Goal: Information Seeking & Learning: Learn about a topic

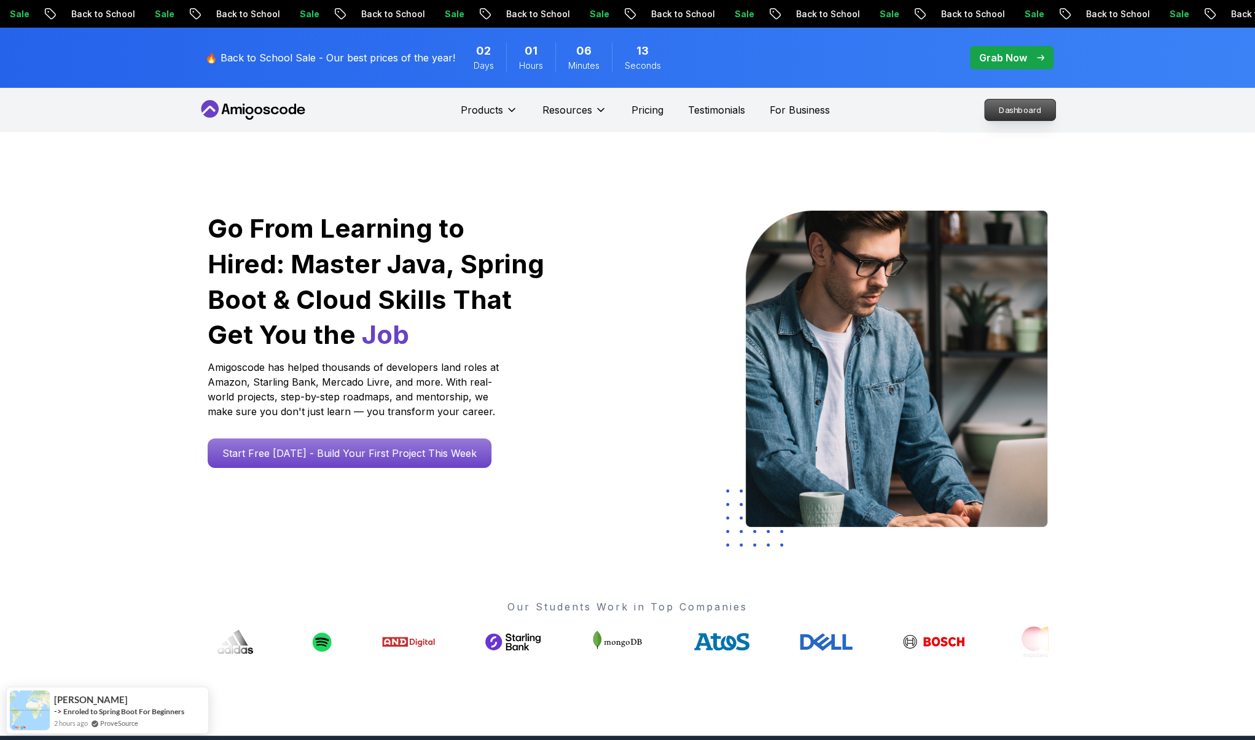
click at [1003, 113] on p "Dashboard" at bounding box center [1020, 110] width 71 height 21
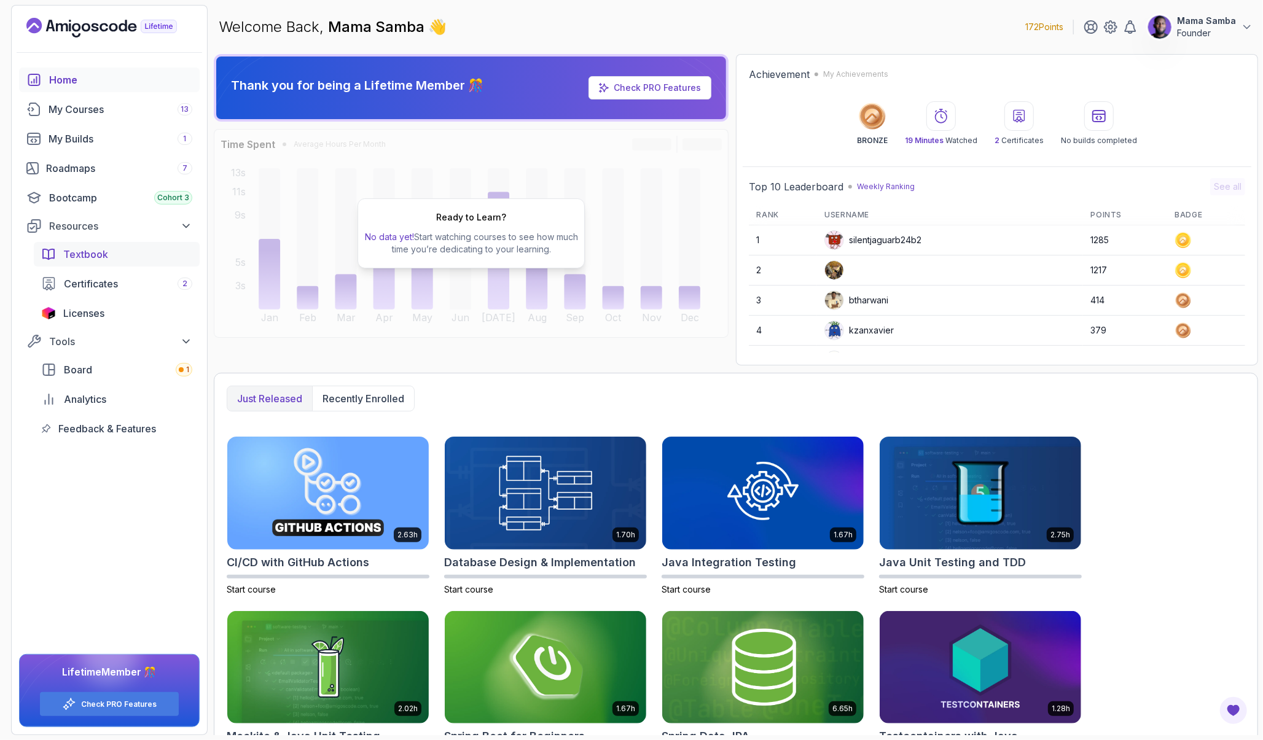
click at [99, 256] on span "Textbook" at bounding box center [85, 254] width 45 height 15
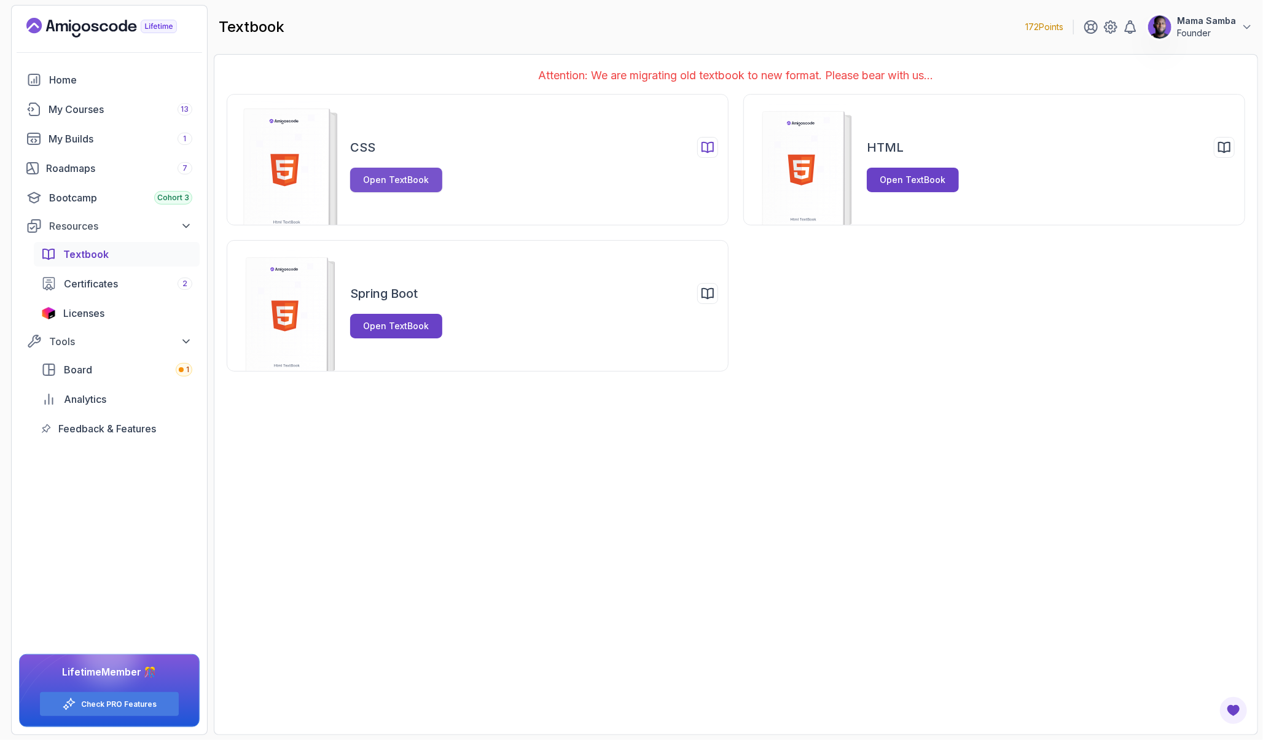
click at [378, 177] on div "Open TextBook" at bounding box center [397, 180] width 66 height 12
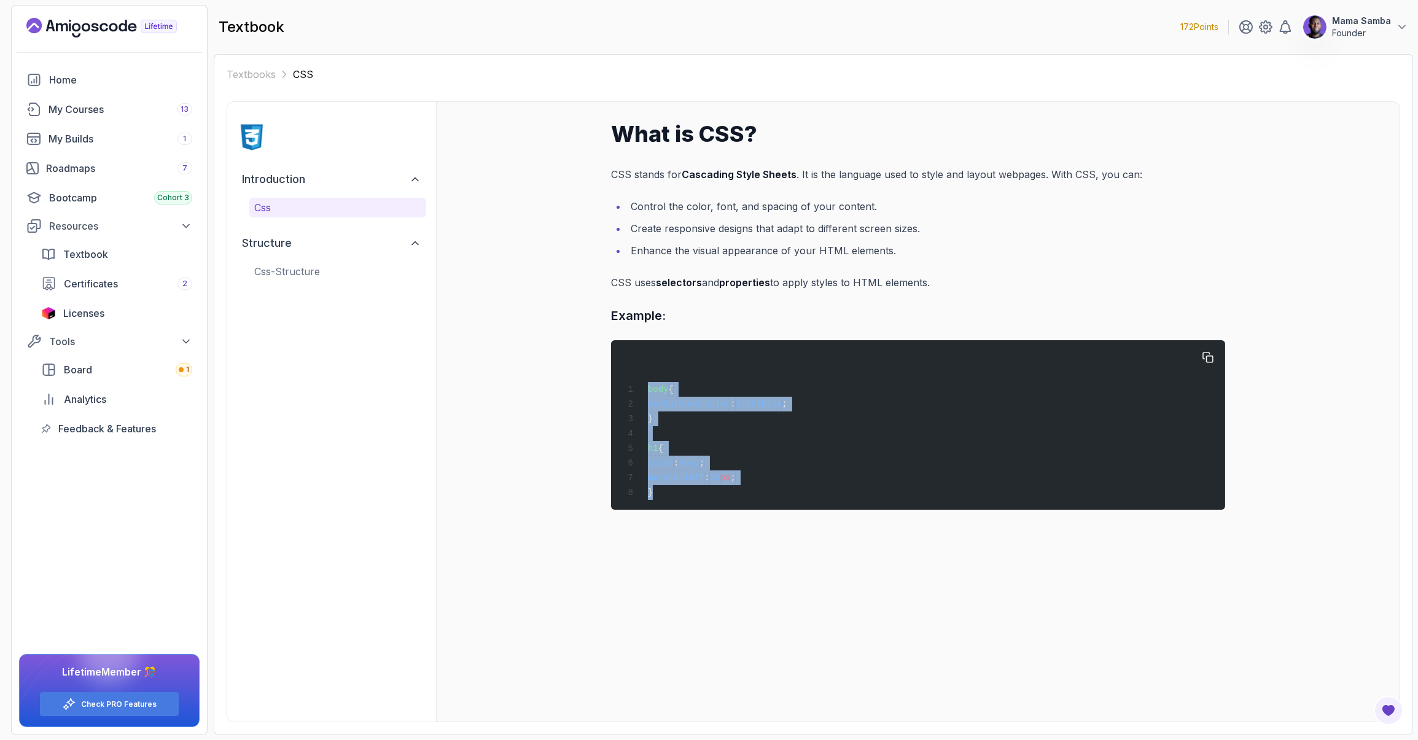
drag, startPoint x: 679, startPoint y: 494, endPoint x: 652, endPoint y: 381, distance: 116.1
click at [652, 381] on div "body { background-color : lightblue ; } h1 { color : navy ; margin-left : 20 px…" at bounding box center [918, 425] width 595 height 155
click at [1211, 361] on icon "button" at bounding box center [1208, 357] width 11 height 11
click at [760, 299] on div "What is CSS? CSS stands for Cascading Style Sheets . It is the language used to…" at bounding box center [918, 316] width 614 height 388
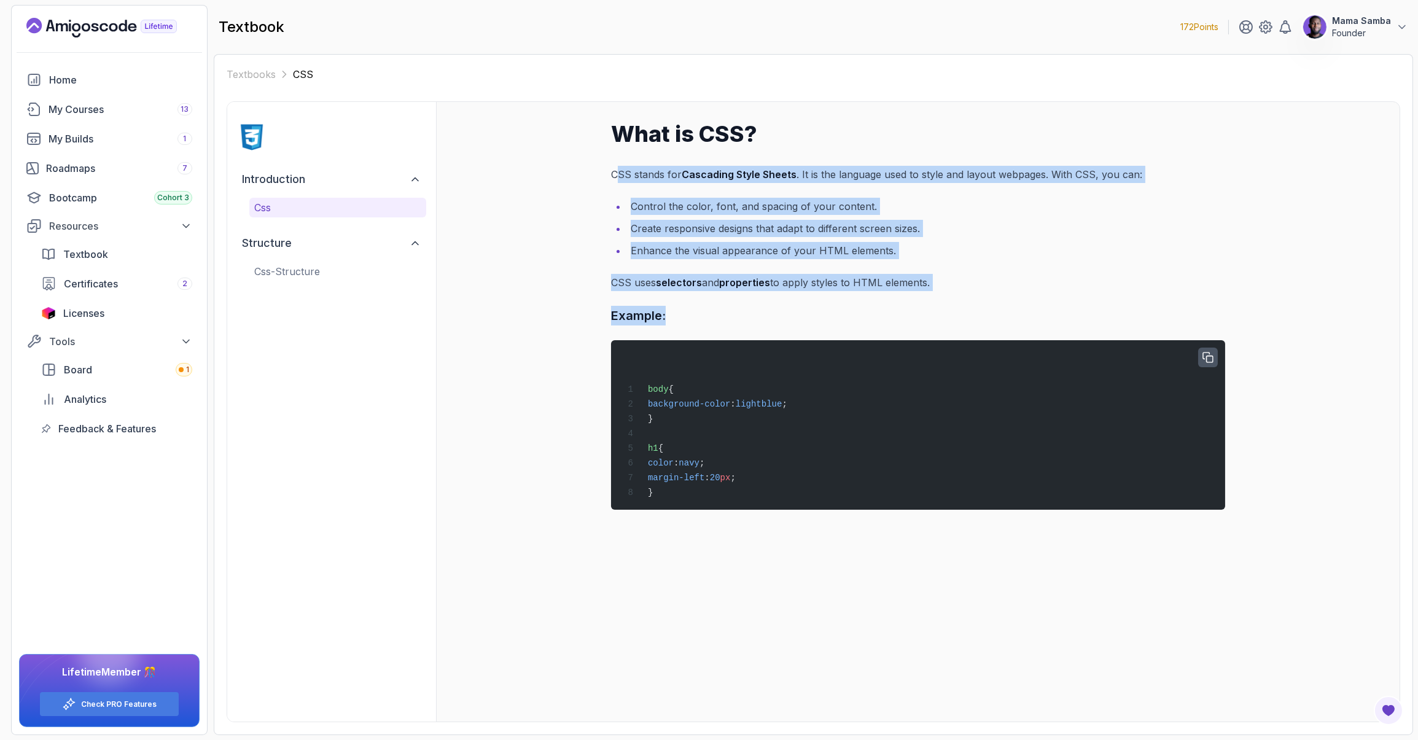
drag, startPoint x: 675, startPoint y: 313, endPoint x: 619, endPoint y: 176, distance: 147.9
click at [619, 177] on div "What is CSS? CSS stands for Cascading Style Sheets . It is the language used to…" at bounding box center [918, 316] width 614 height 388
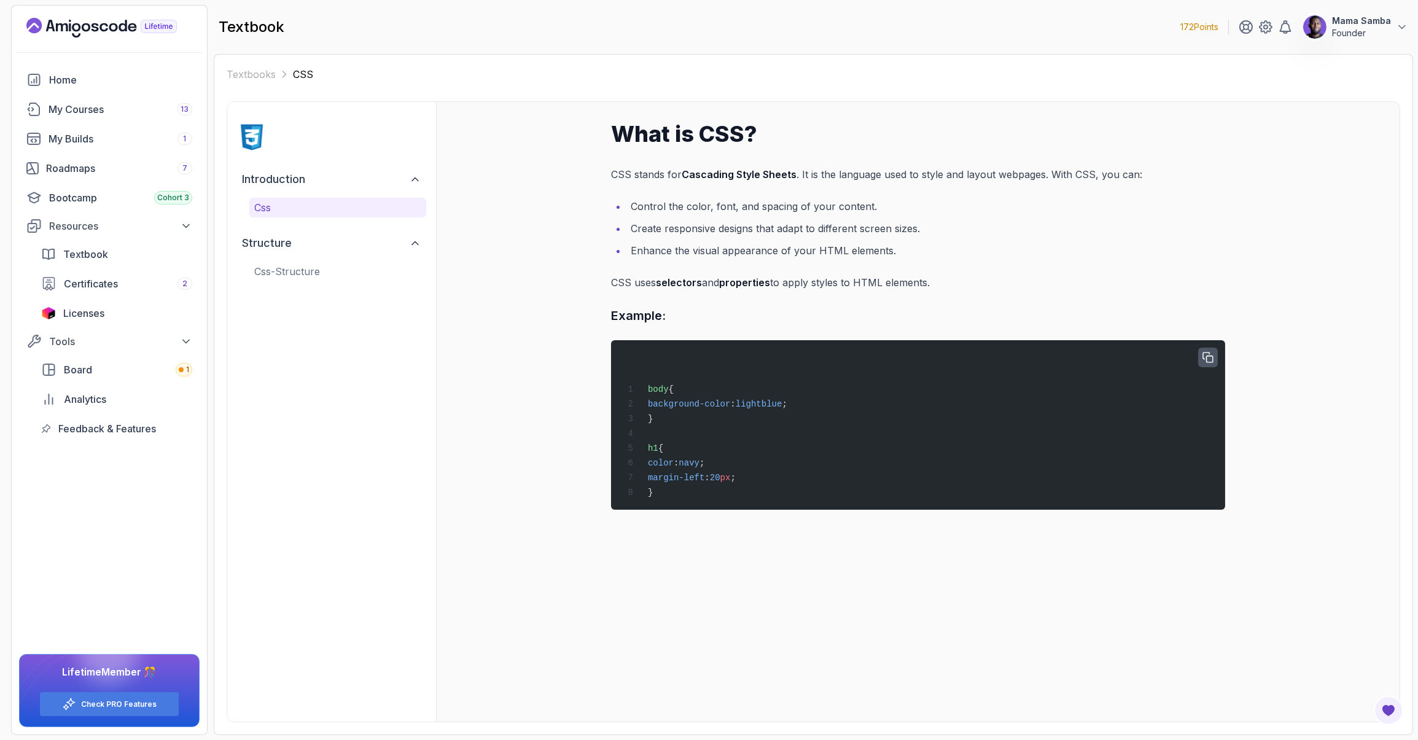
click at [613, 173] on p "CSS stands for Cascading Style Sheets . It is the language used to style and la…" at bounding box center [918, 174] width 614 height 17
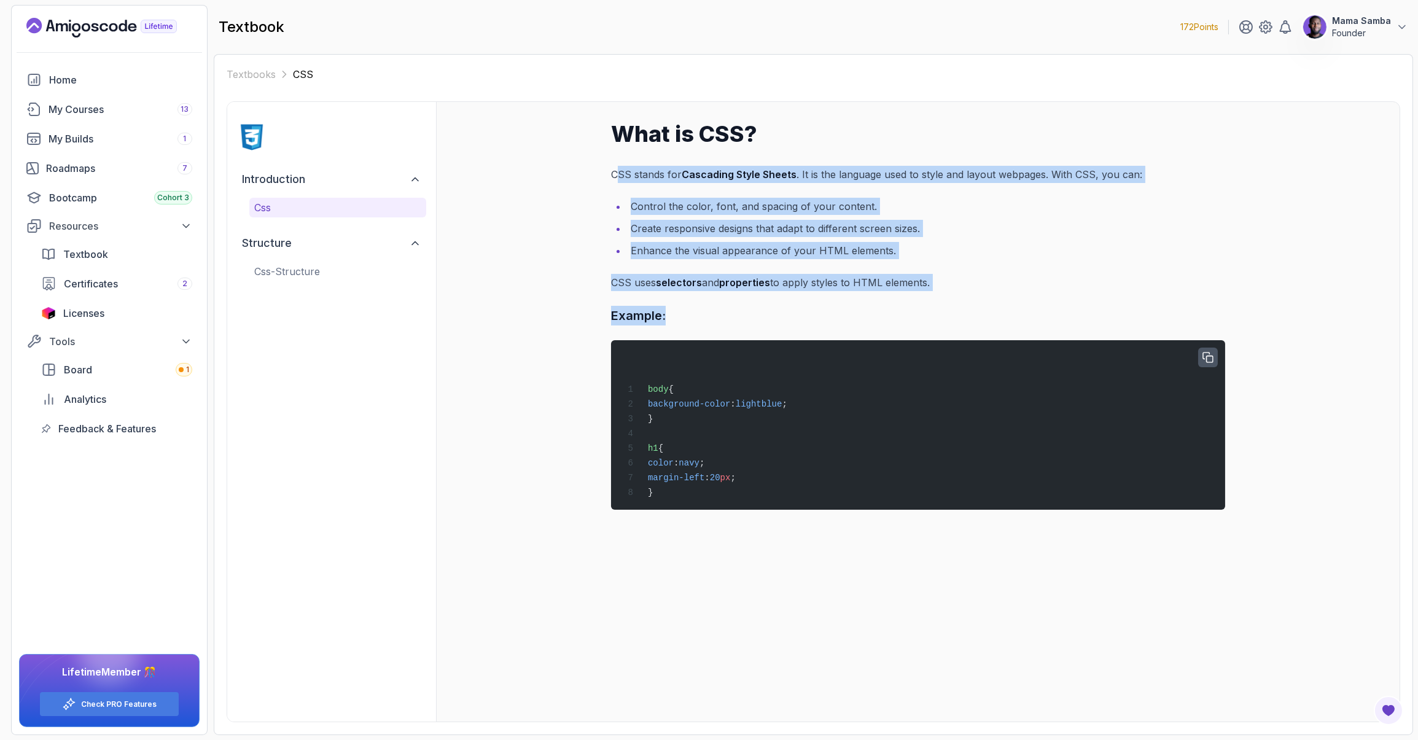
drag, startPoint x: 616, startPoint y: 171, endPoint x: 666, endPoint y: 310, distance: 147.7
click at [666, 310] on div "What is CSS? CSS stands for Cascading Style Sheets . It is the language used to…" at bounding box center [918, 316] width 614 height 388
click at [90, 248] on span "Textbook" at bounding box center [85, 254] width 45 height 15
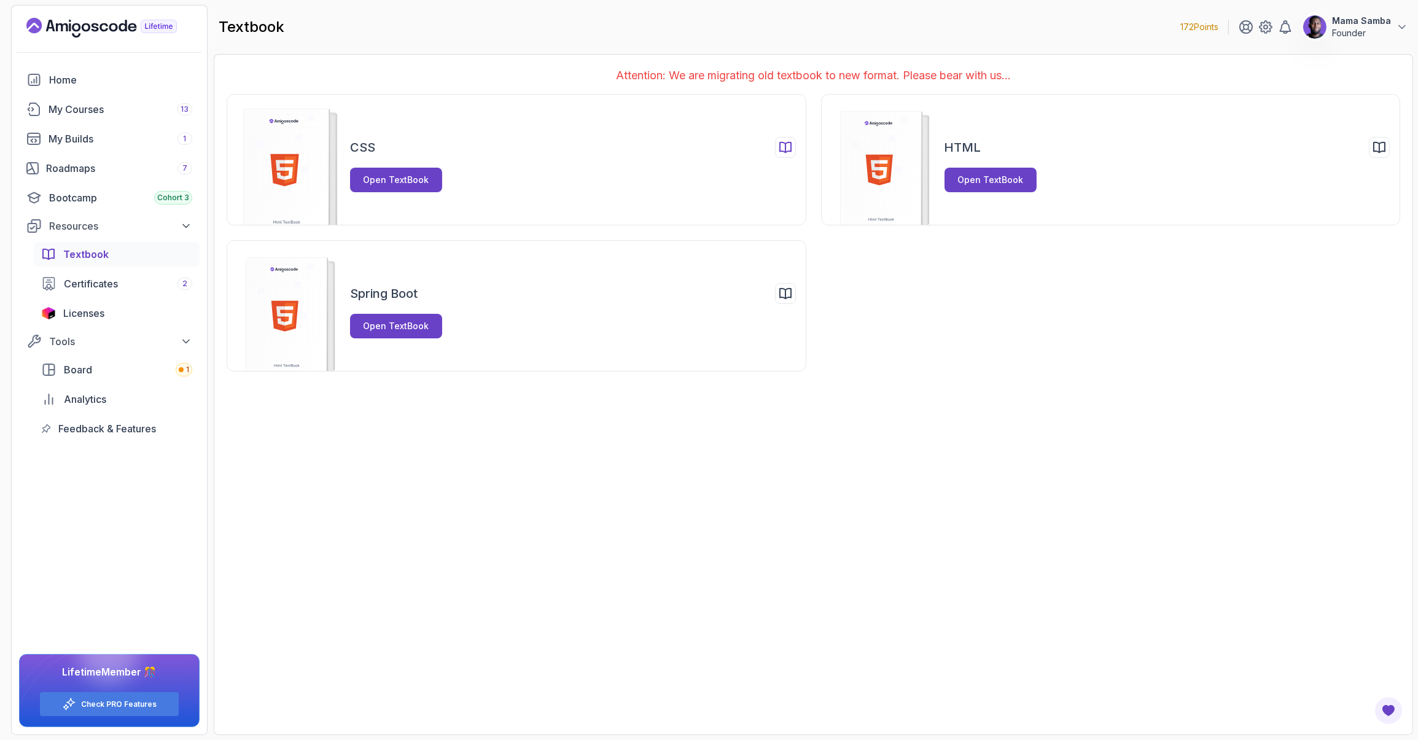
click at [449, 175] on div "CSS Open TextBook" at bounding box center [573, 164] width 446 height 55
click at [417, 179] on div "Open TextBook" at bounding box center [397, 180] width 66 height 12
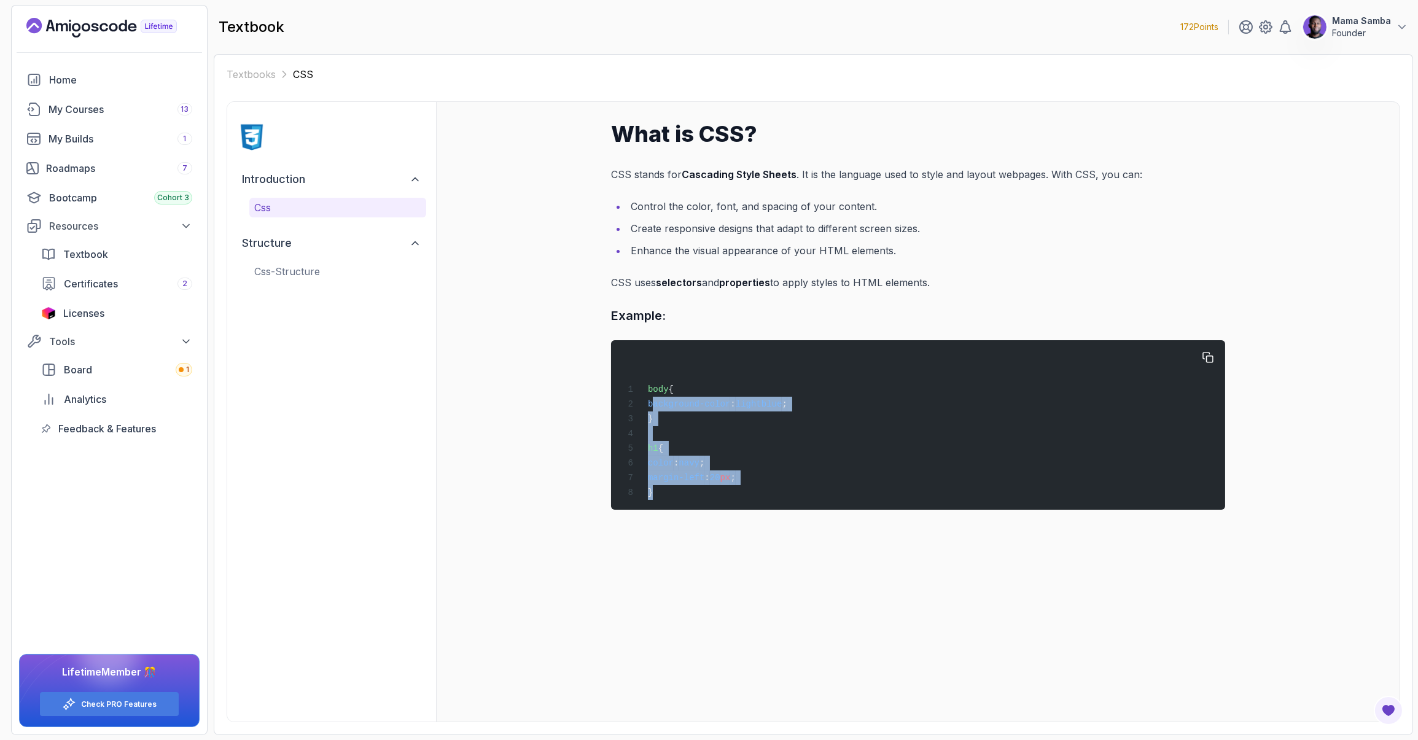
drag, startPoint x: 666, startPoint y: 499, endPoint x: 654, endPoint y: 410, distance: 90.0
click at [654, 411] on div "body { background-color : lightblue ; } h1 { color : navy ; margin-left : 20 px…" at bounding box center [918, 425] width 595 height 155
click at [649, 399] on div "body { background-color : lightblue ; } h1 { color : navy ; margin-left : 20 px…" at bounding box center [918, 425] width 595 height 155
drag, startPoint x: 651, startPoint y: 394, endPoint x: 666, endPoint y: 486, distance: 93.4
click at [668, 482] on code "body { background-color : lightblue ; } h1 { color : navy ; margin-left : 20 px…" at bounding box center [705, 441] width 164 height 113
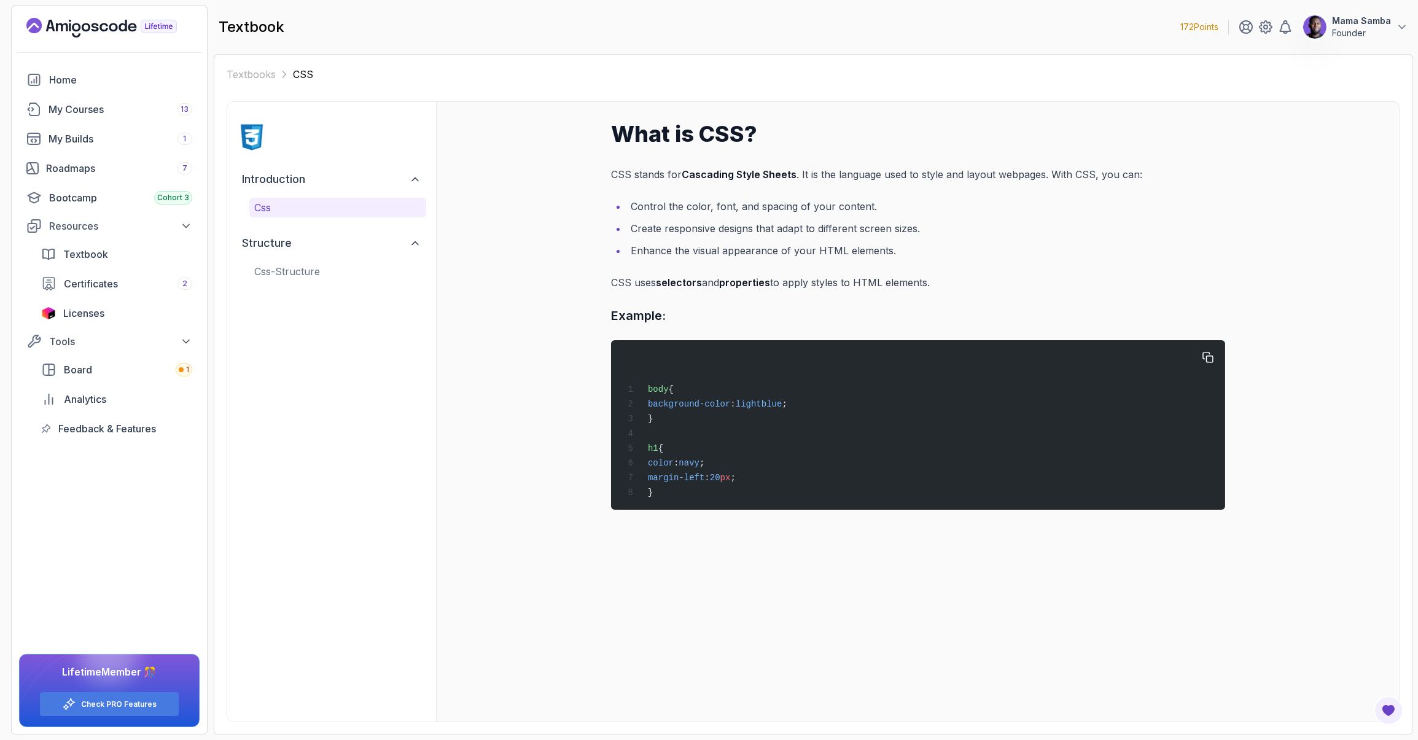
click at [665, 490] on div "body { background-color : lightblue ; } h1 { color : navy ; margin-left : 20 px…" at bounding box center [918, 425] width 595 height 155
drag, startPoint x: 659, startPoint y: 494, endPoint x: 644, endPoint y: 386, distance: 109.2
click at [644, 386] on div "body { background-color : lightblue ; } h1 { color : navy ; margin-left : 20 px…" at bounding box center [918, 425] width 595 height 155
click at [644, 386] on span "body {" at bounding box center [648, 390] width 50 height 10
drag, startPoint x: 644, startPoint y: 386, endPoint x: 666, endPoint y: 498, distance: 114.1
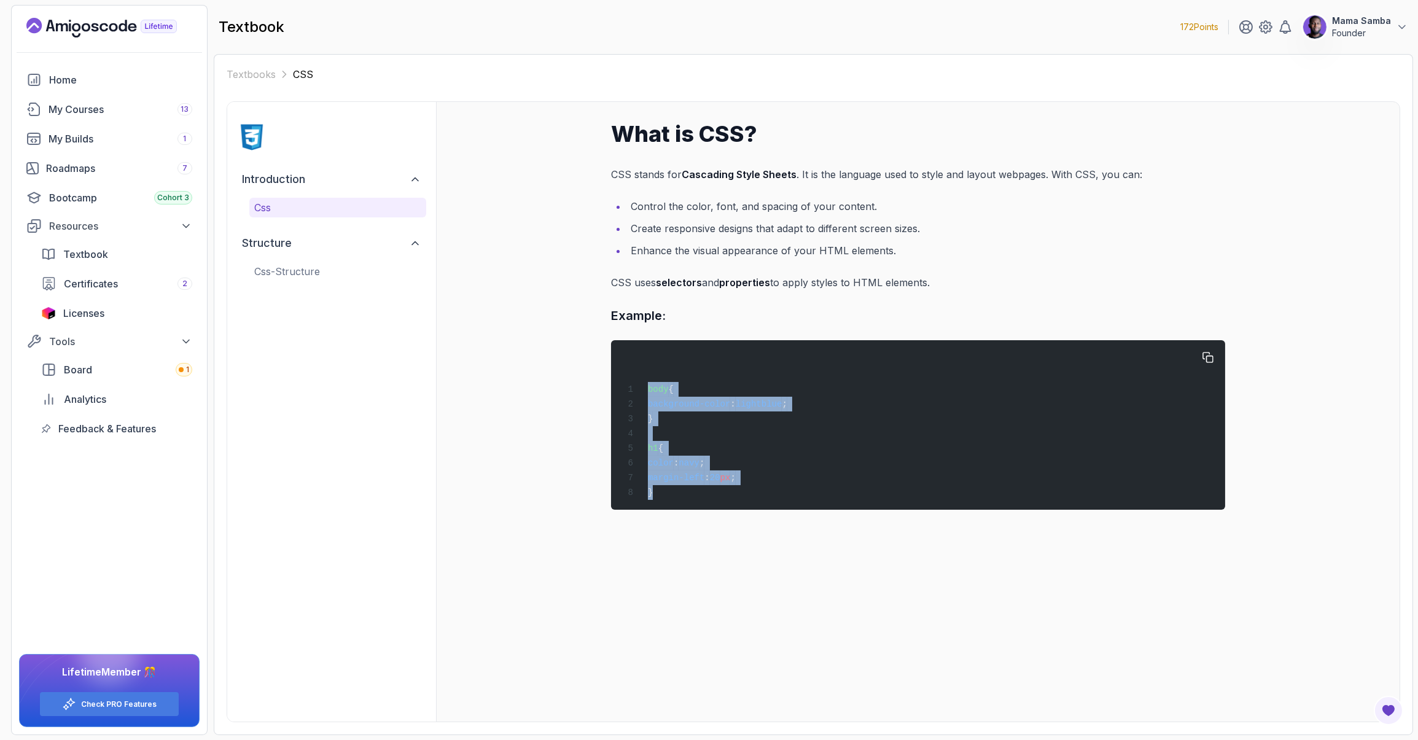
click at [666, 498] on div "body { background-color : lightblue ; } h1 { color : navy ; margin-left : 20 px…" at bounding box center [918, 425] width 595 height 155
click at [134, 553] on div "Home My Courses 13 My Builds 1 Roadmaps 7 Bootcamp Cohort 3 Resources Textbook …" at bounding box center [109, 401] width 195 height 667
